Goal: Task Accomplishment & Management: Complete application form

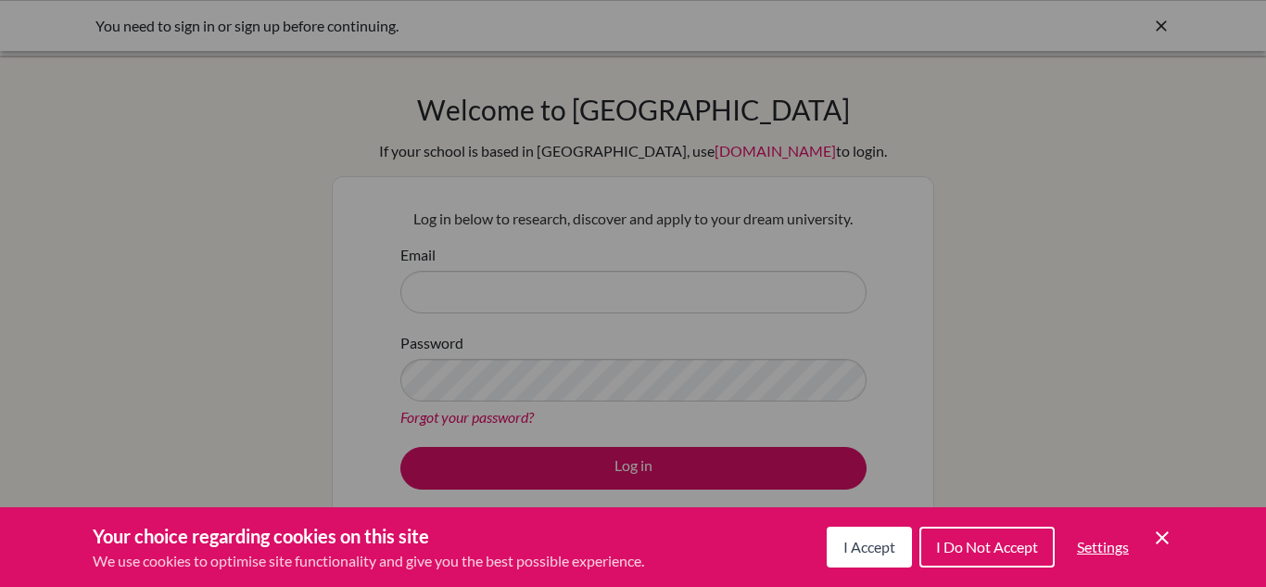
click at [838, 545] on button "I Accept" at bounding box center [869, 546] width 85 height 41
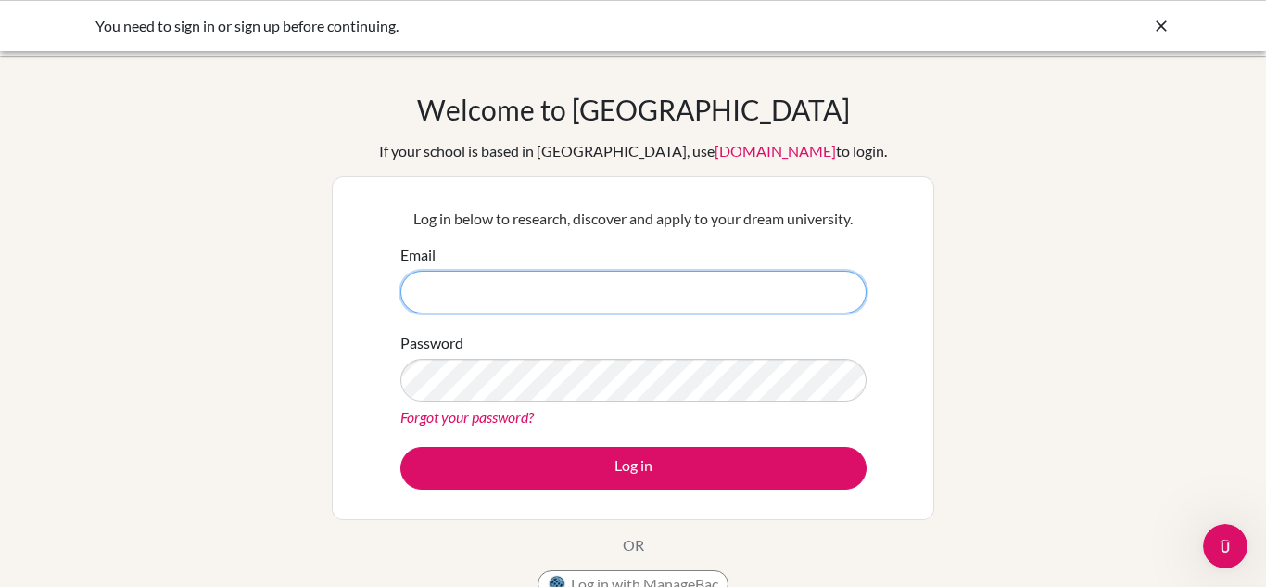
click at [596, 281] on input "Email" at bounding box center [633, 292] width 466 height 43
type input "[EMAIL_ADDRESS][DOMAIN_NAME]"
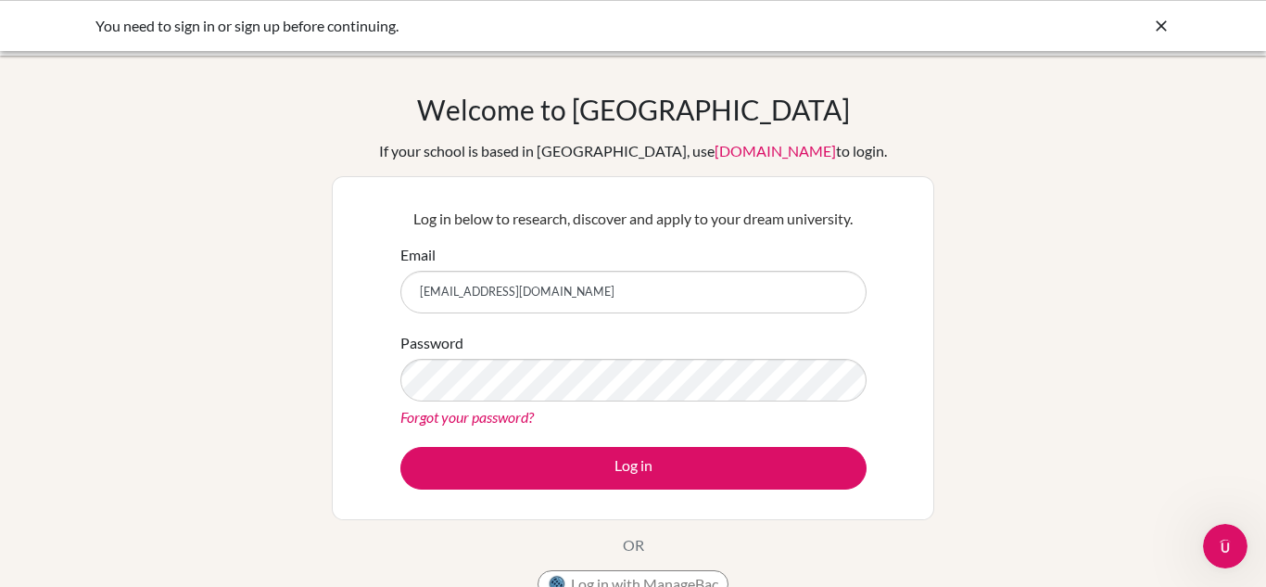
click at [589, 353] on div "Password Forgot your password?" at bounding box center [633, 380] width 466 height 96
click at [400, 447] on button "Log in" at bounding box center [633, 468] width 466 height 43
click at [323, 35] on div "You need to sign in or sign up before continuing." at bounding box center [493, 26] width 797 height 22
click at [222, 36] on div "You need to sign in or sign up before continuing." at bounding box center [493, 26] width 797 height 22
click at [204, 28] on div "You need to sign in or sign up before continuing." at bounding box center [493, 26] width 797 height 22
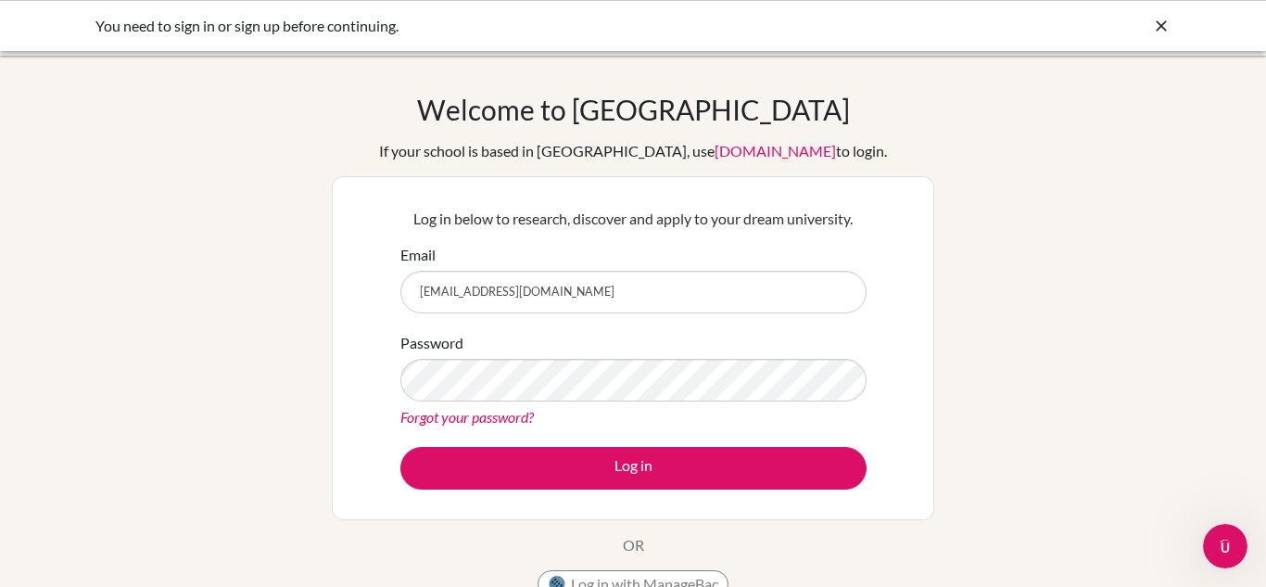
click at [204, 28] on div "You need to sign in or sign up before continuing." at bounding box center [493, 26] width 797 height 22
click at [230, 276] on div "Welcome to BridgeU If your school is based in China, use app.bridge-u.com.cn to…" at bounding box center [633, 396] width 1266 height 606
click at [179, 411] on div "Welcome to BridgeU If your school is based in China, use app.bridge-u.com.cn to…" at bounding box center [633, 396] width 1266 height 606
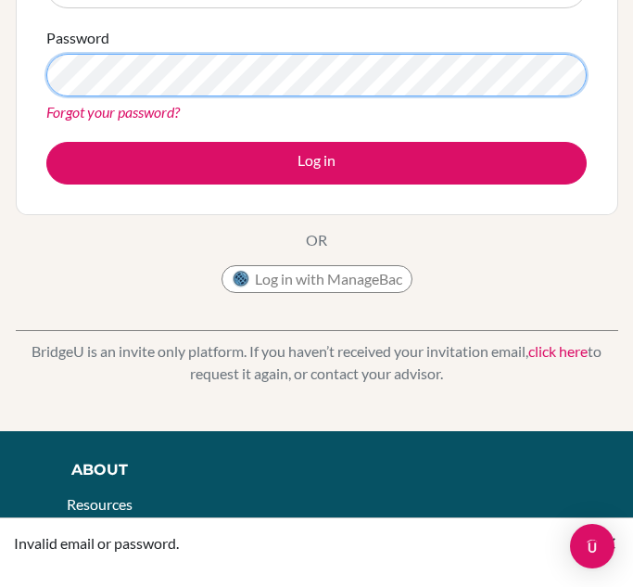
scroll to position [310, 0]
